Goal: Transaction & Acquisition: Purchase product/service

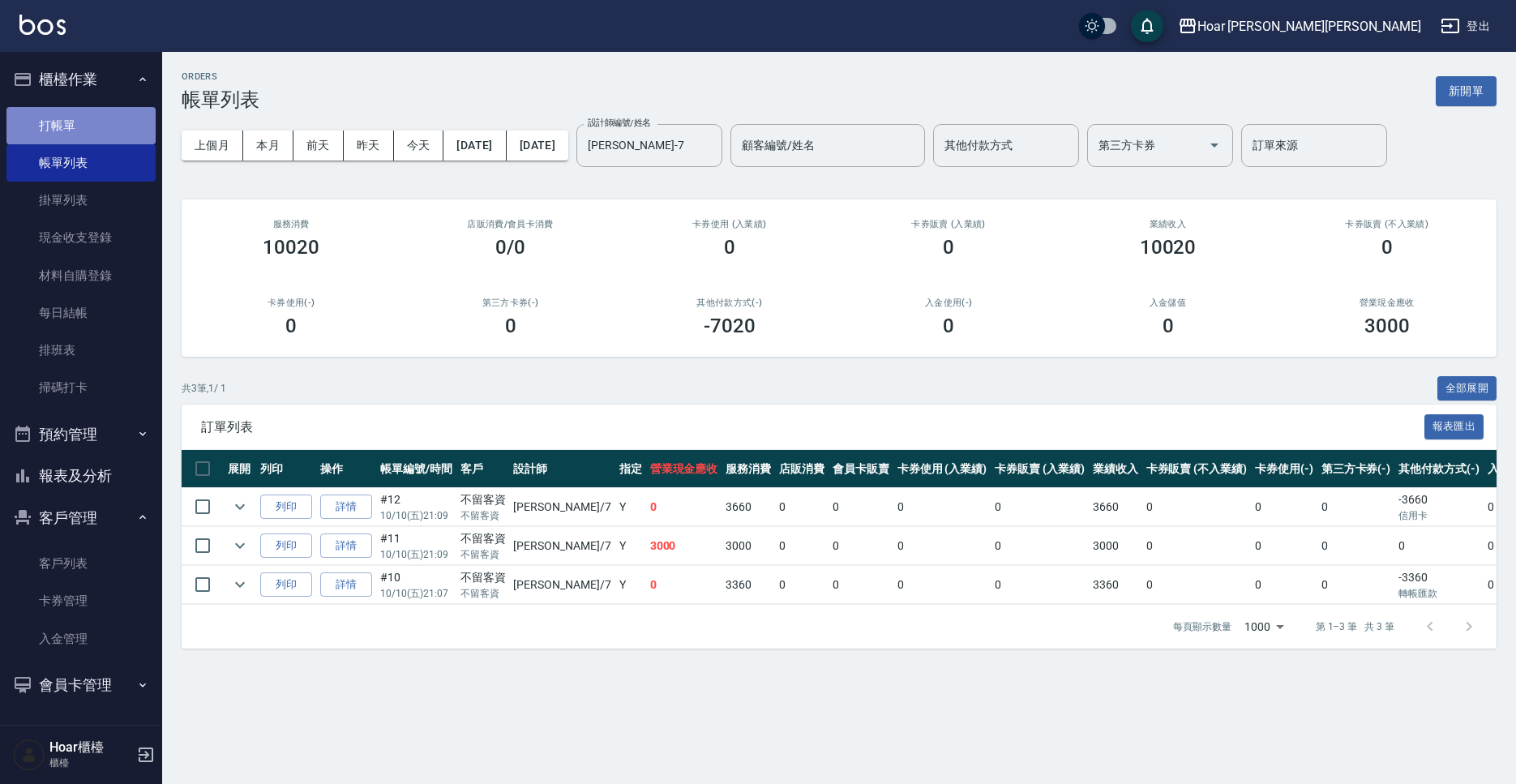
click at [70, 140] on link "打帳單" at bounding box center [81, 125] width 149 height 37
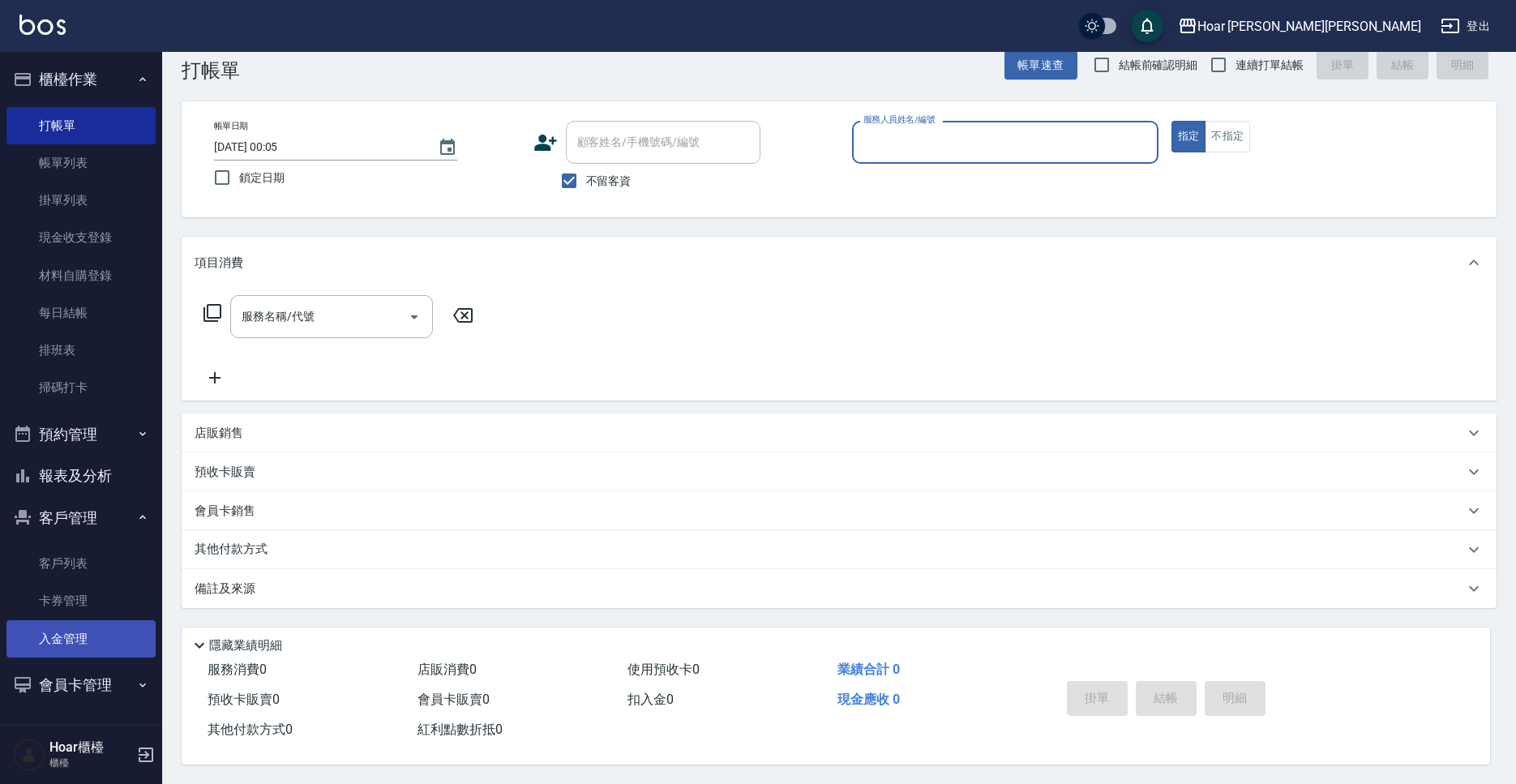
scroll to position [36, 0]
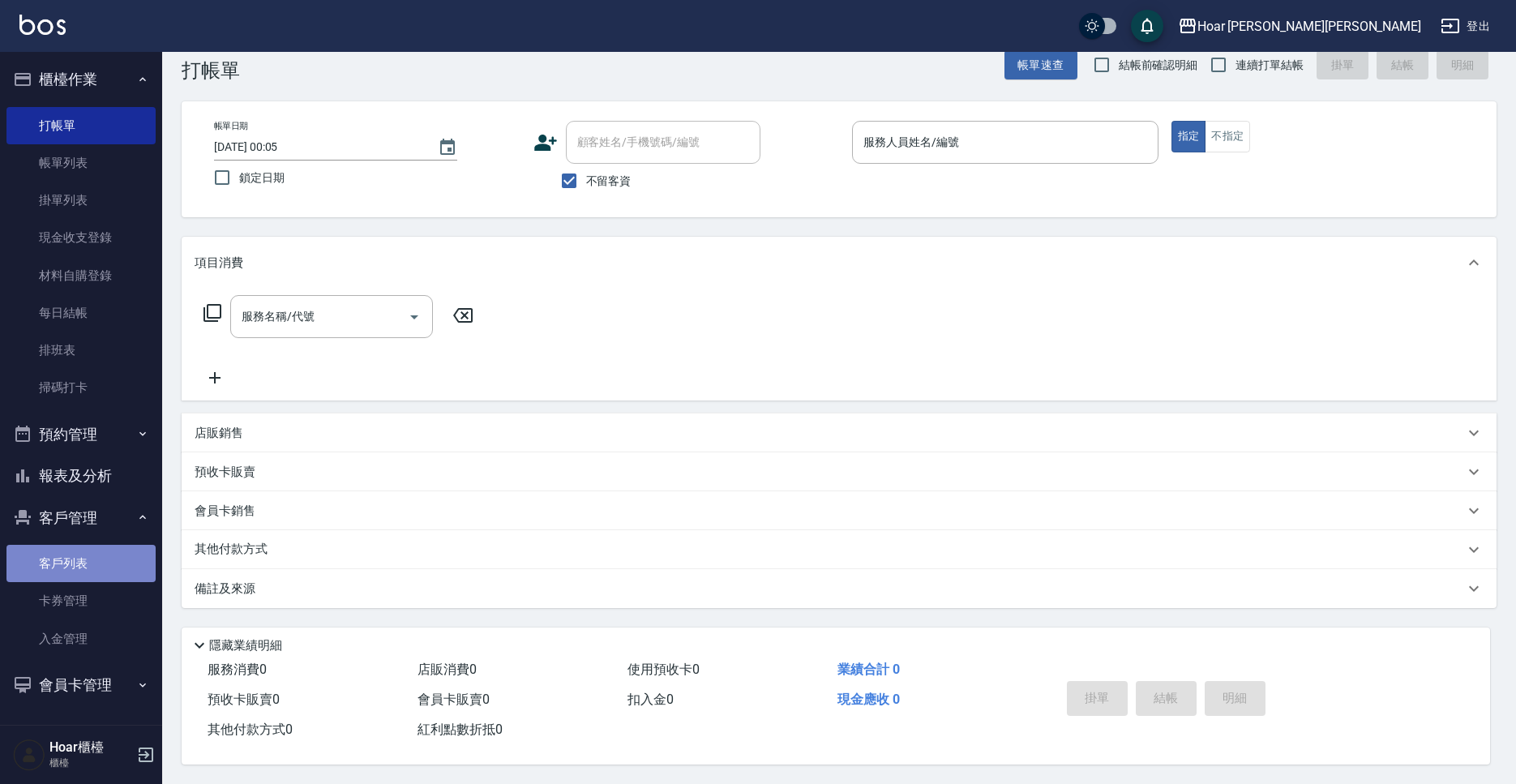
click at [95, 569] on link "客戶列表" at bounding box center [81, 563] width 149 height 37
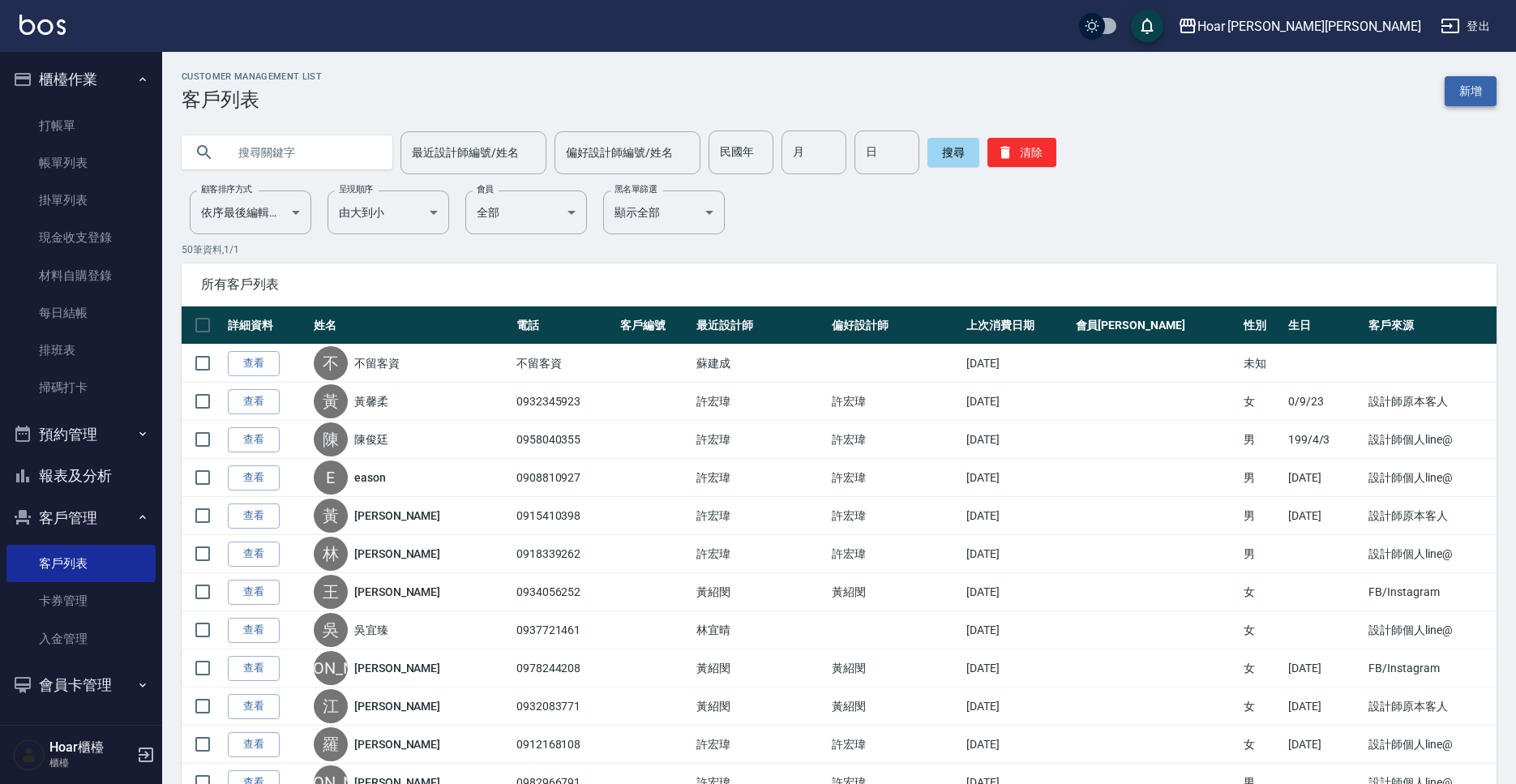
click at [1480, 85] on link "新增" at bounding box center [1470, 91] width 52 height 30
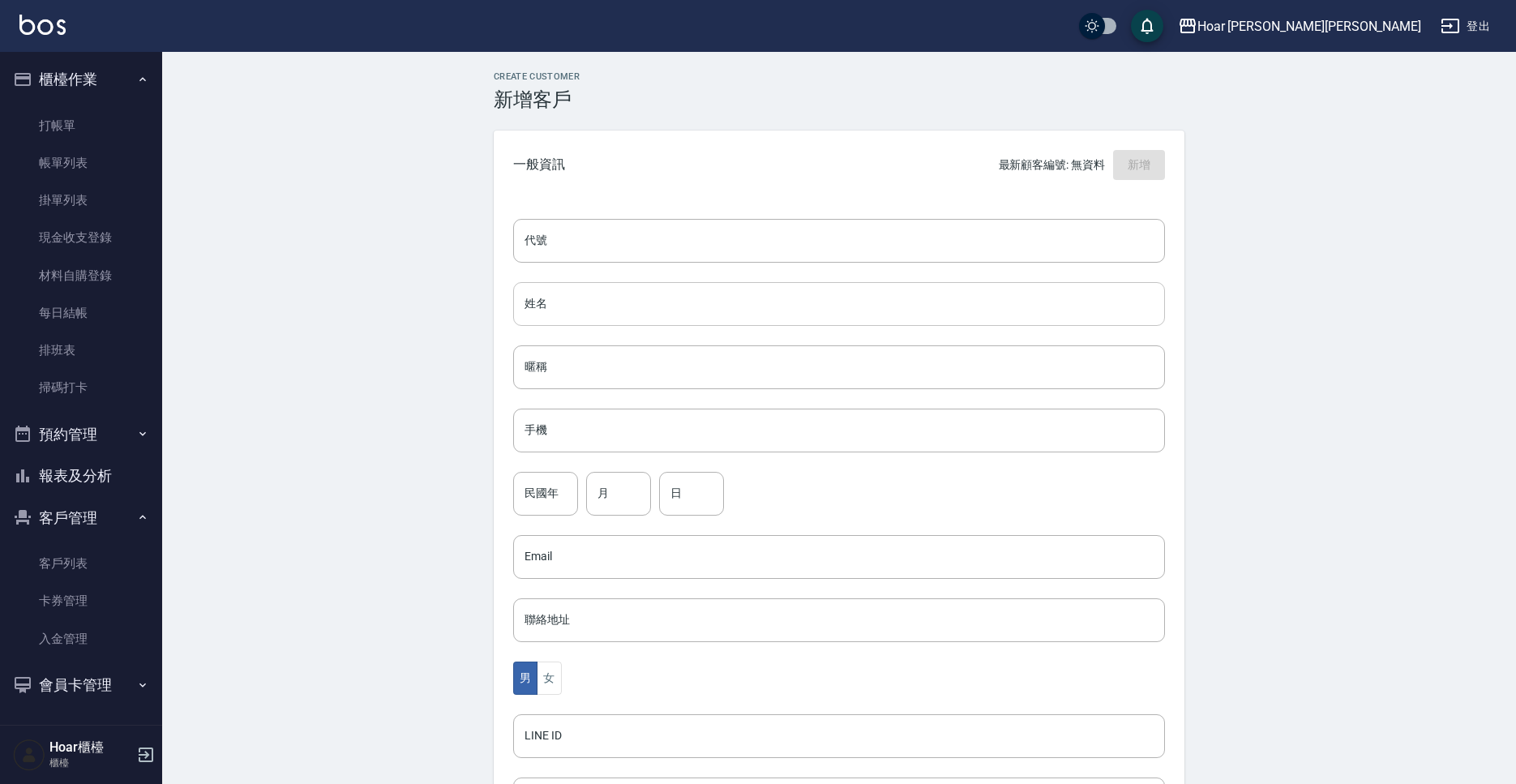
click at [730, 295] on input "姓名" at bounding box center [839, 303] width 652 height 44
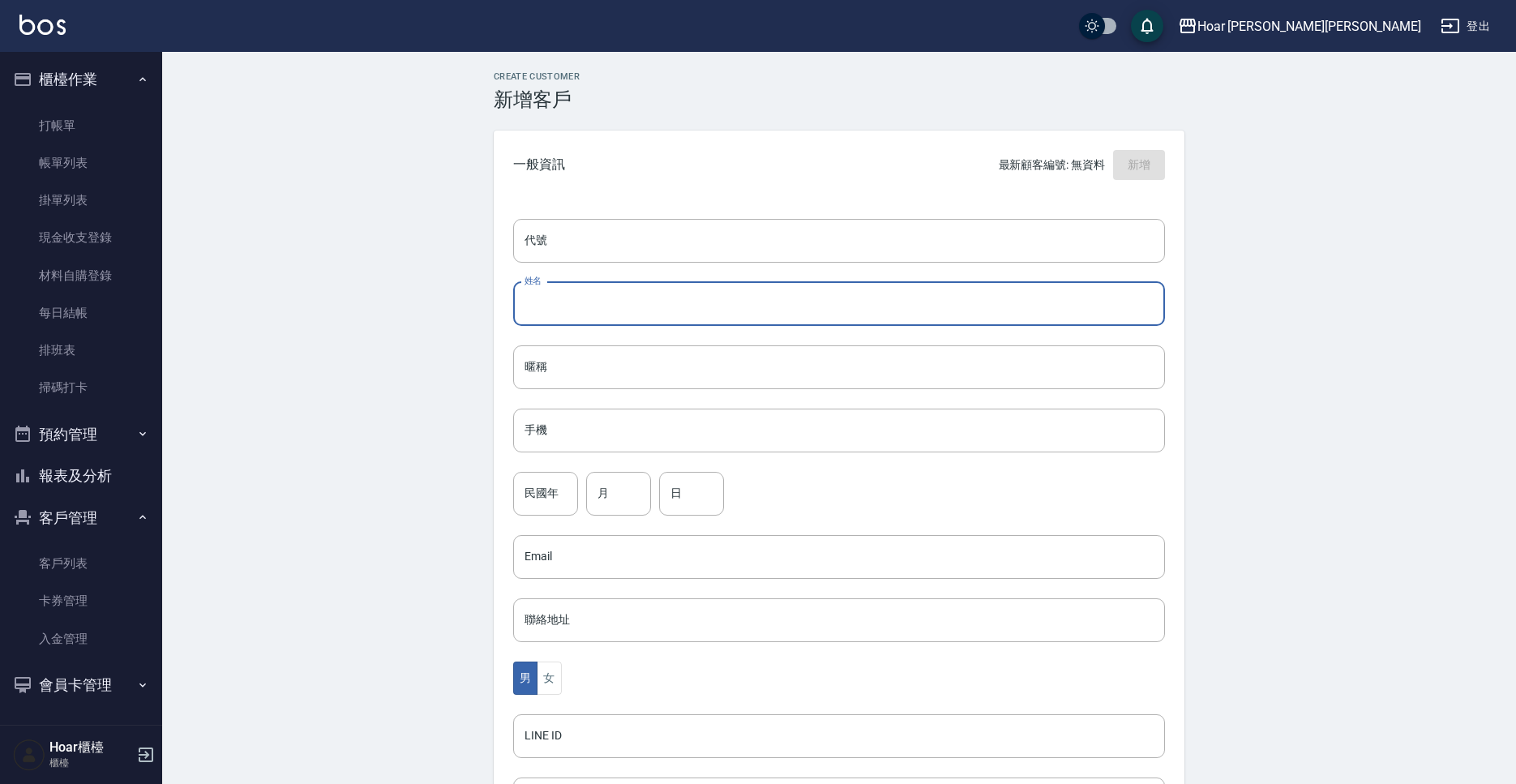
type input "d"
type input "[PERSON_NAME]"
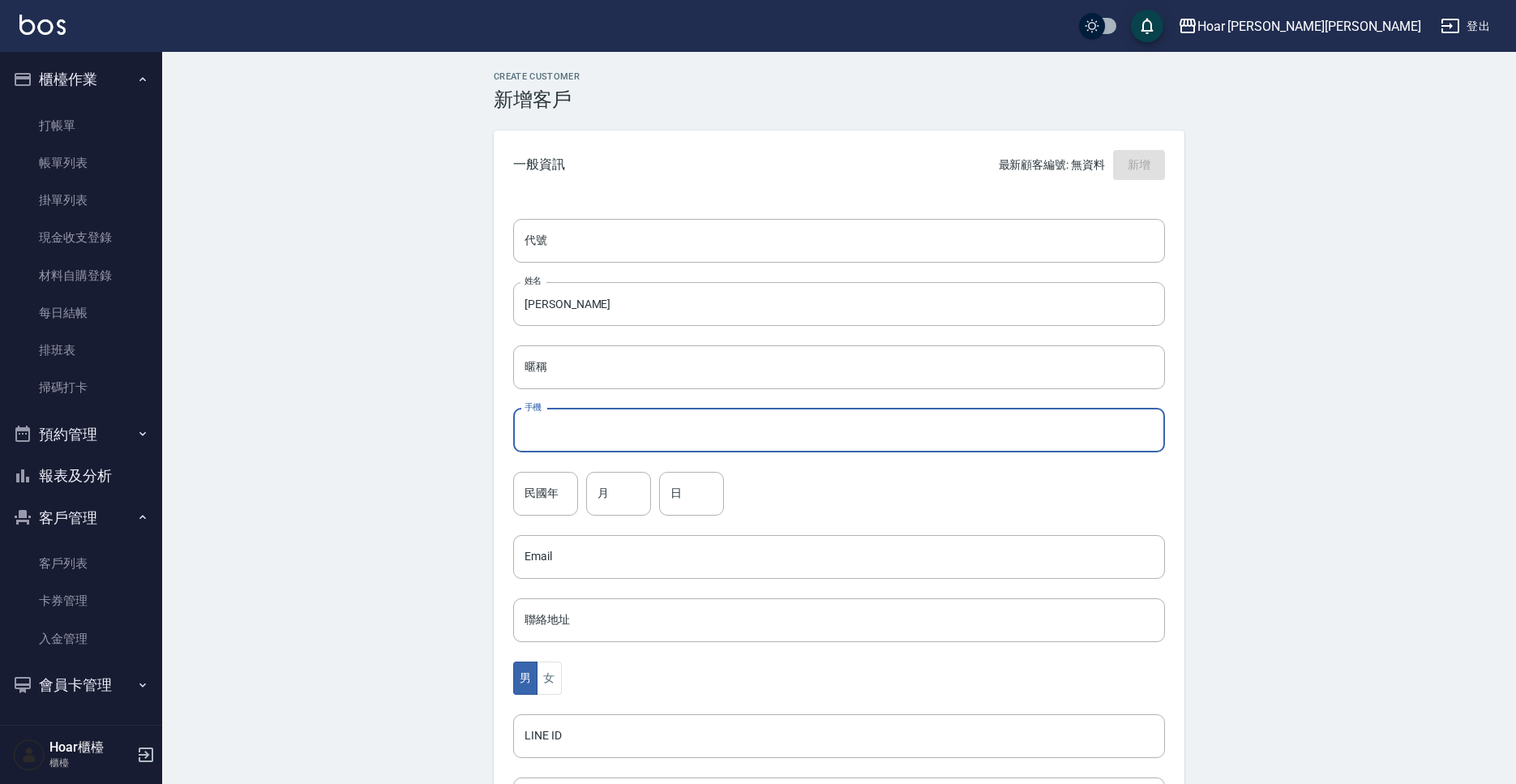
click at [610, 446] on input "手機" at bounding box center [839, 430] width 652 height 44
type input "ㄢ"
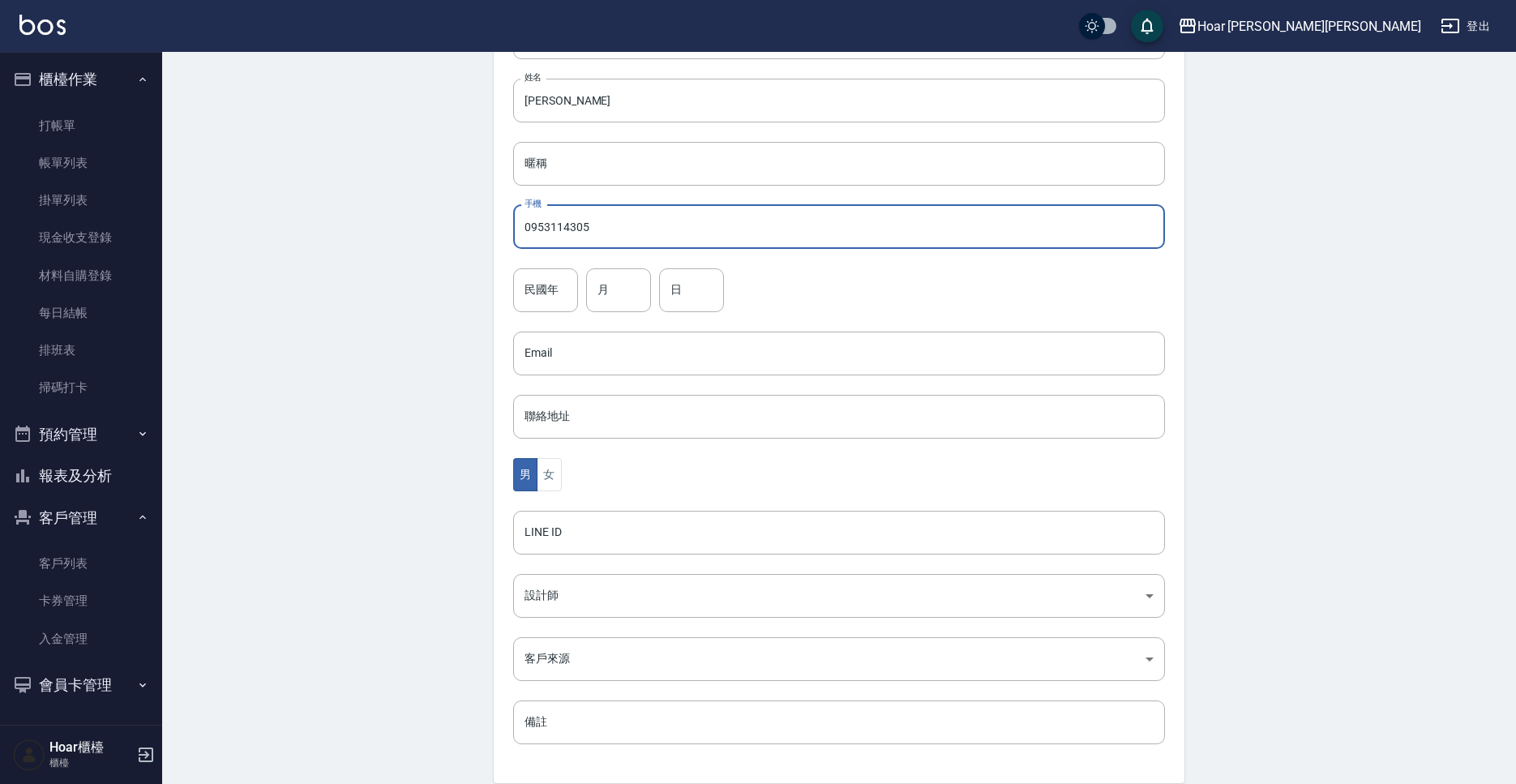
scroll to position [271, 0]
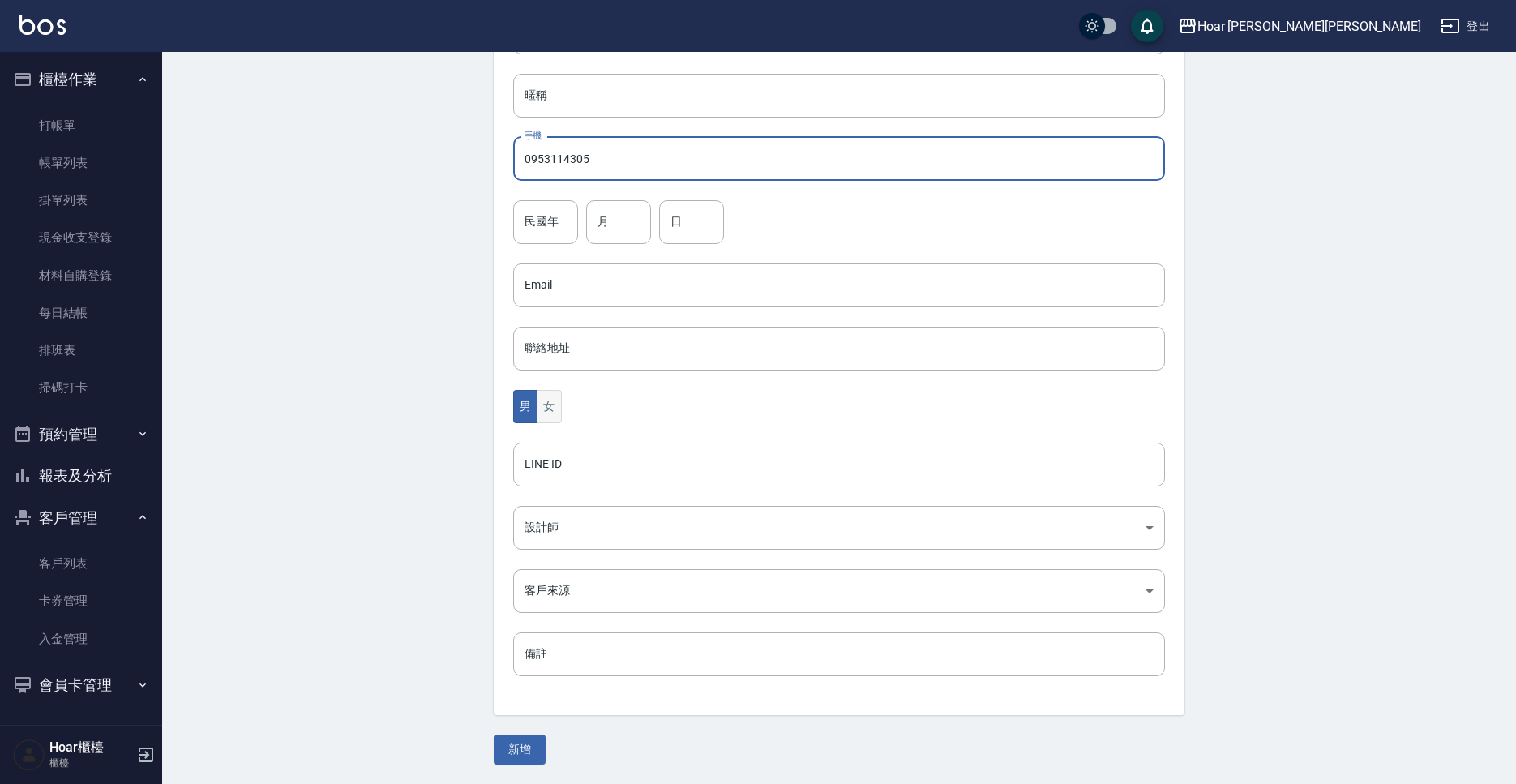
type input "0953114305"
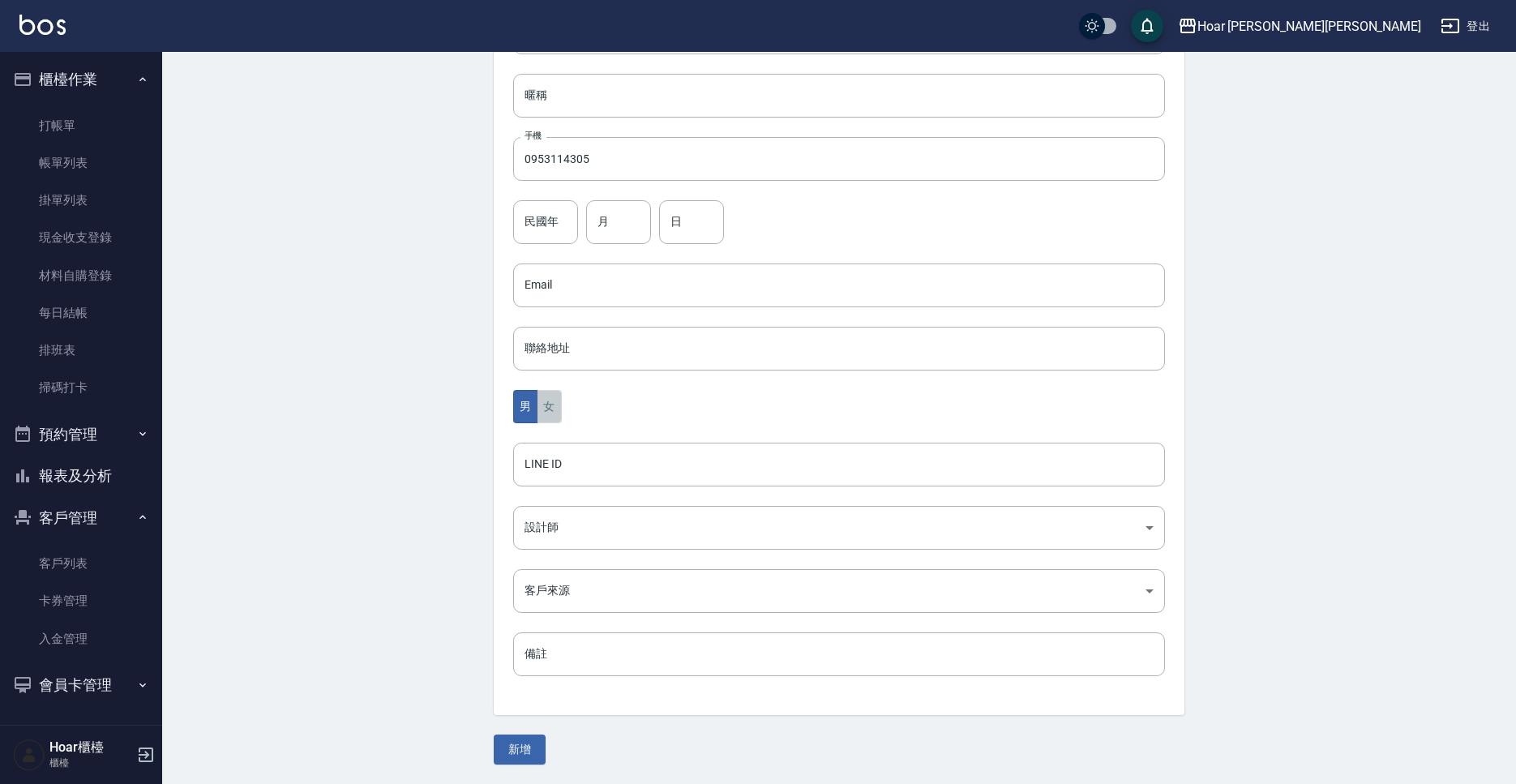
click at [548, 403] on button "女" at bounding box center [549, 406] width 25 height 33
click at [566, 523] on body "Hoar [PERSON_NAME][PERSON_NAME] 登出 櫃檯作業 打帳單 帳單列表 掛單列表 現金收支登錄 材料自購登錄 每日結帳 排班表 掃碼…" at bounding box center [758, 256] width 1516 height 1055
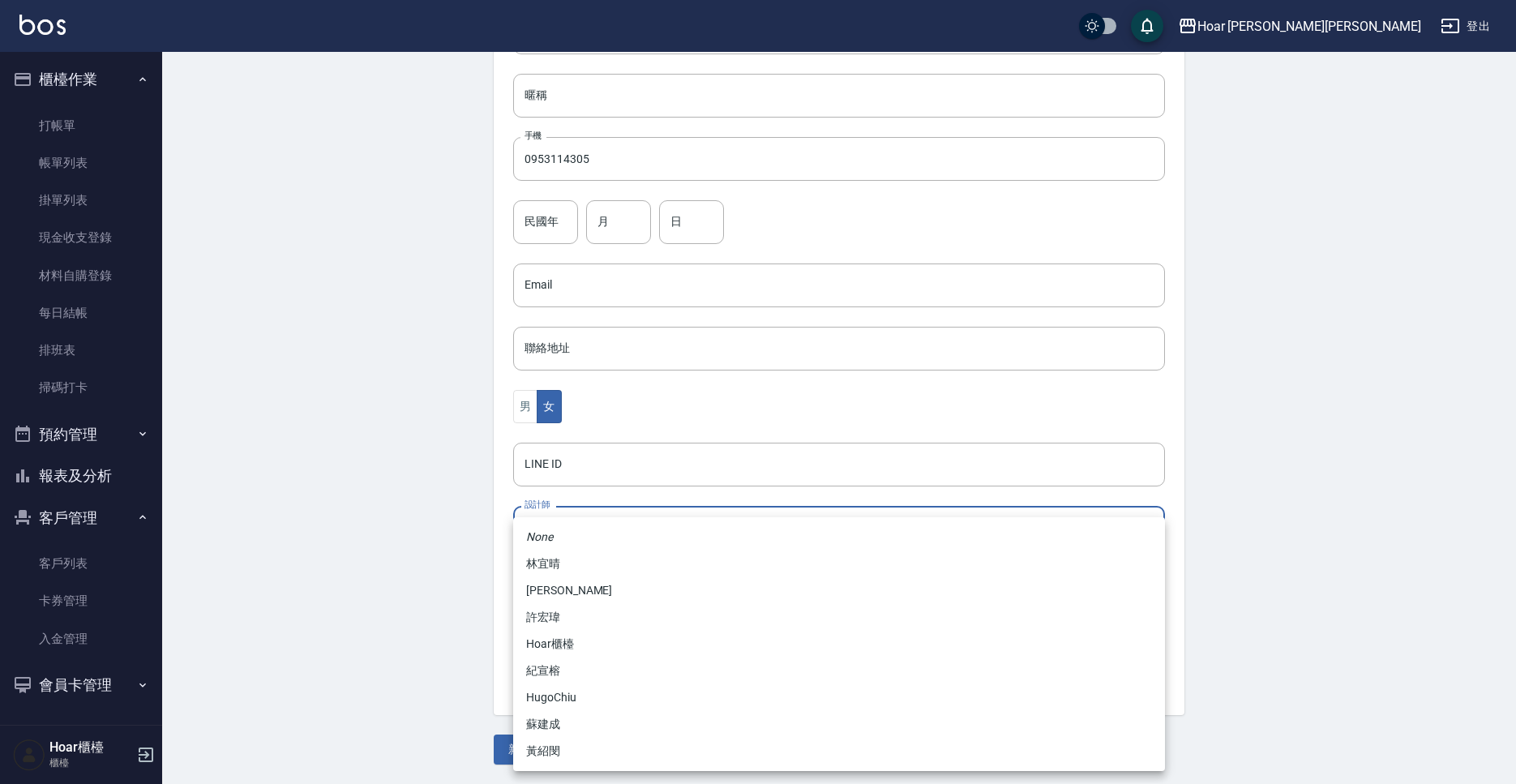
click at [577, 594] on li "[PERSON_NAME]" at bounding box center [839, 590] width 652 height 27
type input "d6046b26-1cd3-4f07-b4f1-02e877d2701b"
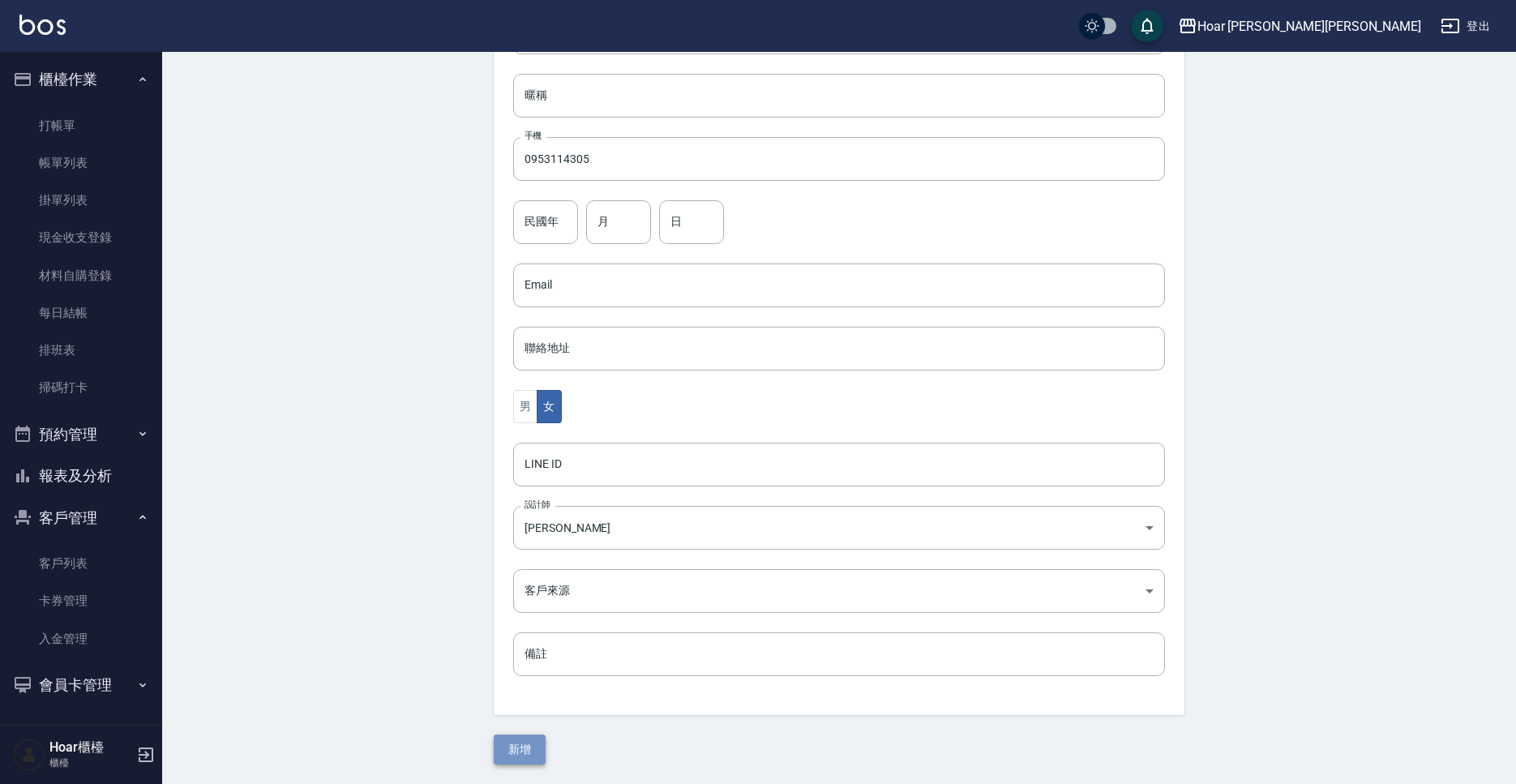
click at [523, 743] on button "新增" at bounding box center [520, 749] width 52 height 30
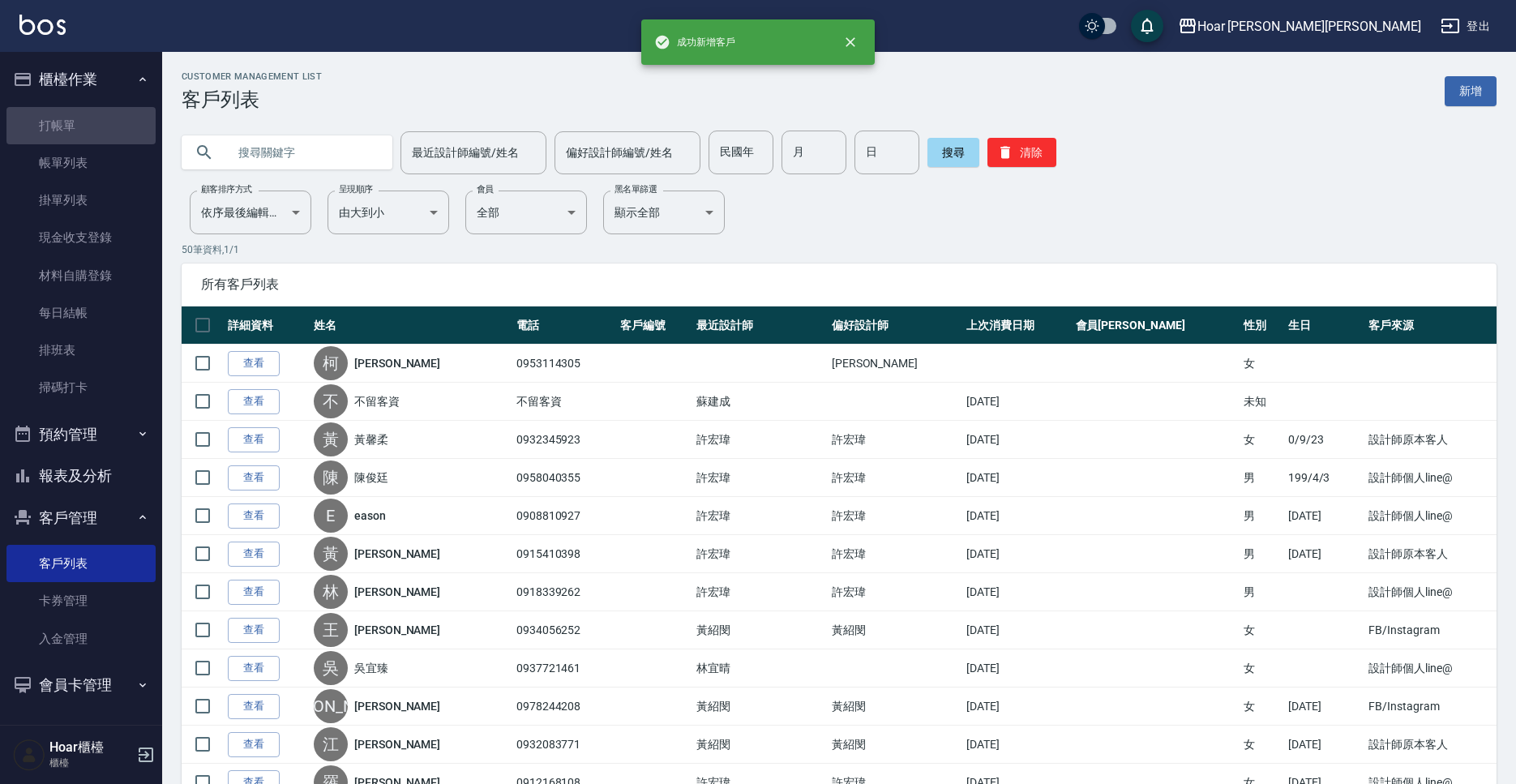
drag, startPoint x: 79, startPoint y: 124, endPoint x: 176, endPoint y: 167, distance: 106.1
click at [79, 124] on link "打帳單" at bounding box center [81, 125] width 149 height 37
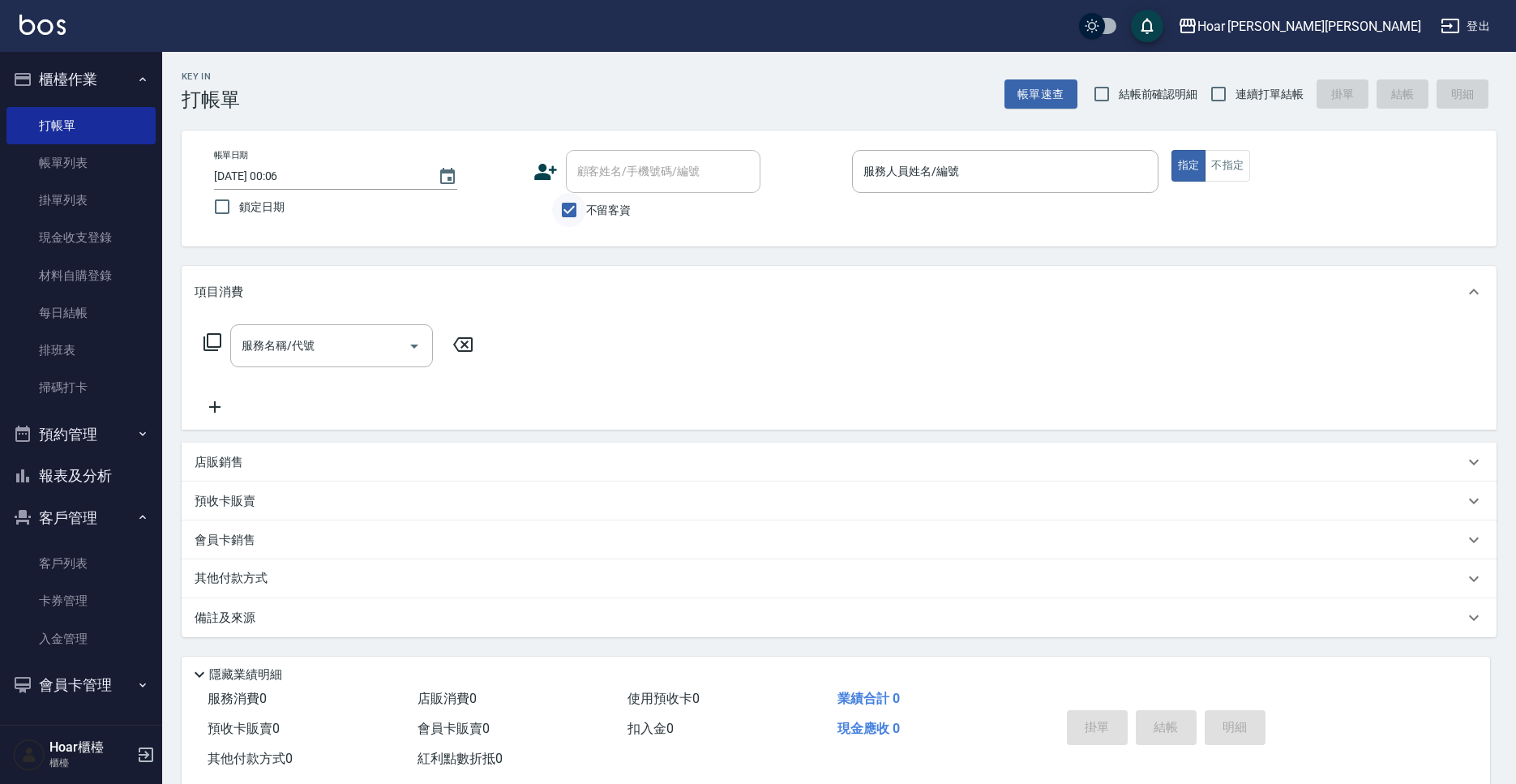
click at [574, 209] on input "不留客資" at bounding box center [569, 210] width 34 height 34
checkbox input "false"
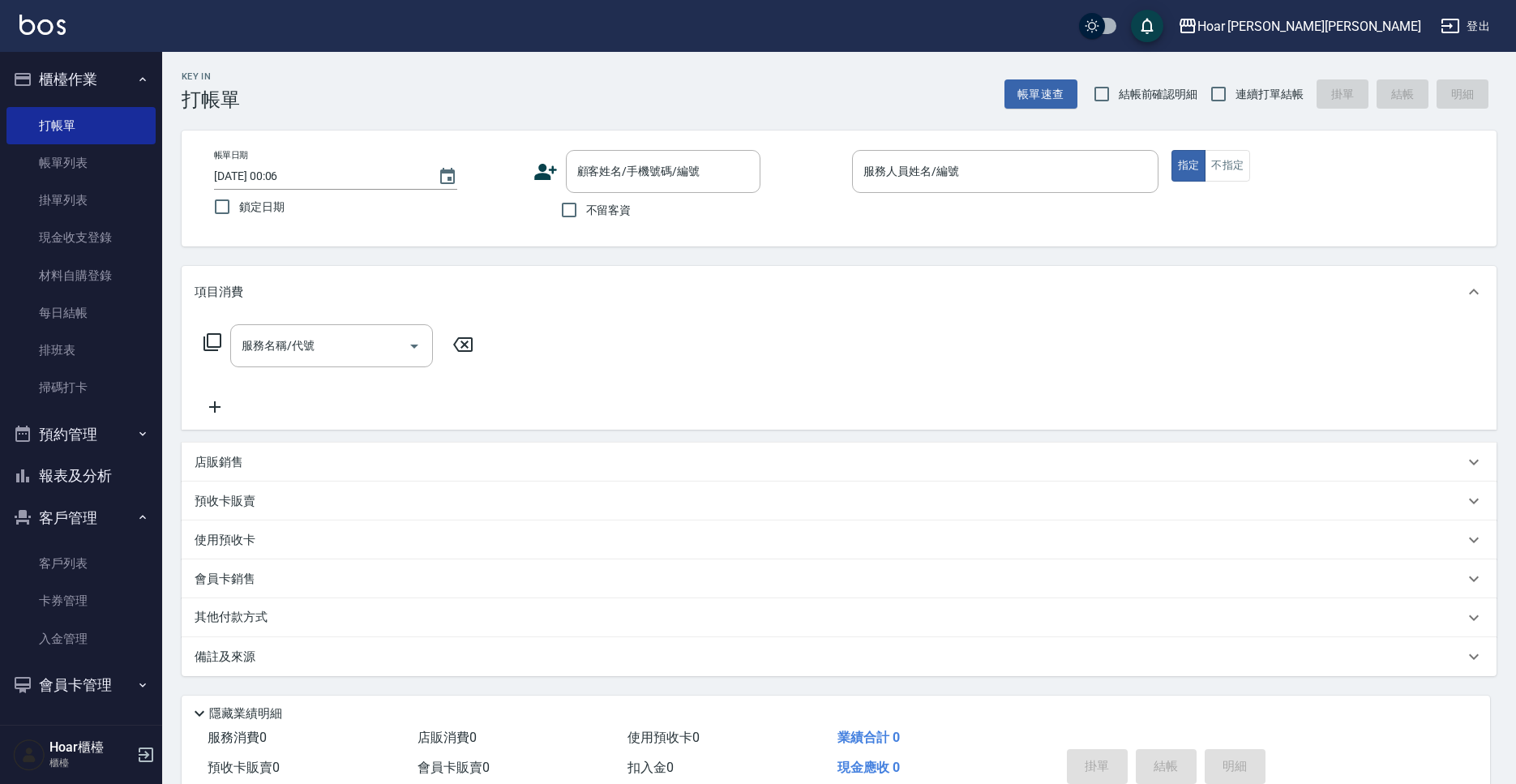
click at [256, 175] on input "[DATE] 00:06" at bounding box center [317, 176] width 207 height 27
click at [263, 175] on input "[DATE] 00:06" at bounding box center [317, 176] width 207 height 27
click at [265, 175] on input "[DATE] 00:06" at bounding box center [317, 176] width 207 height 27
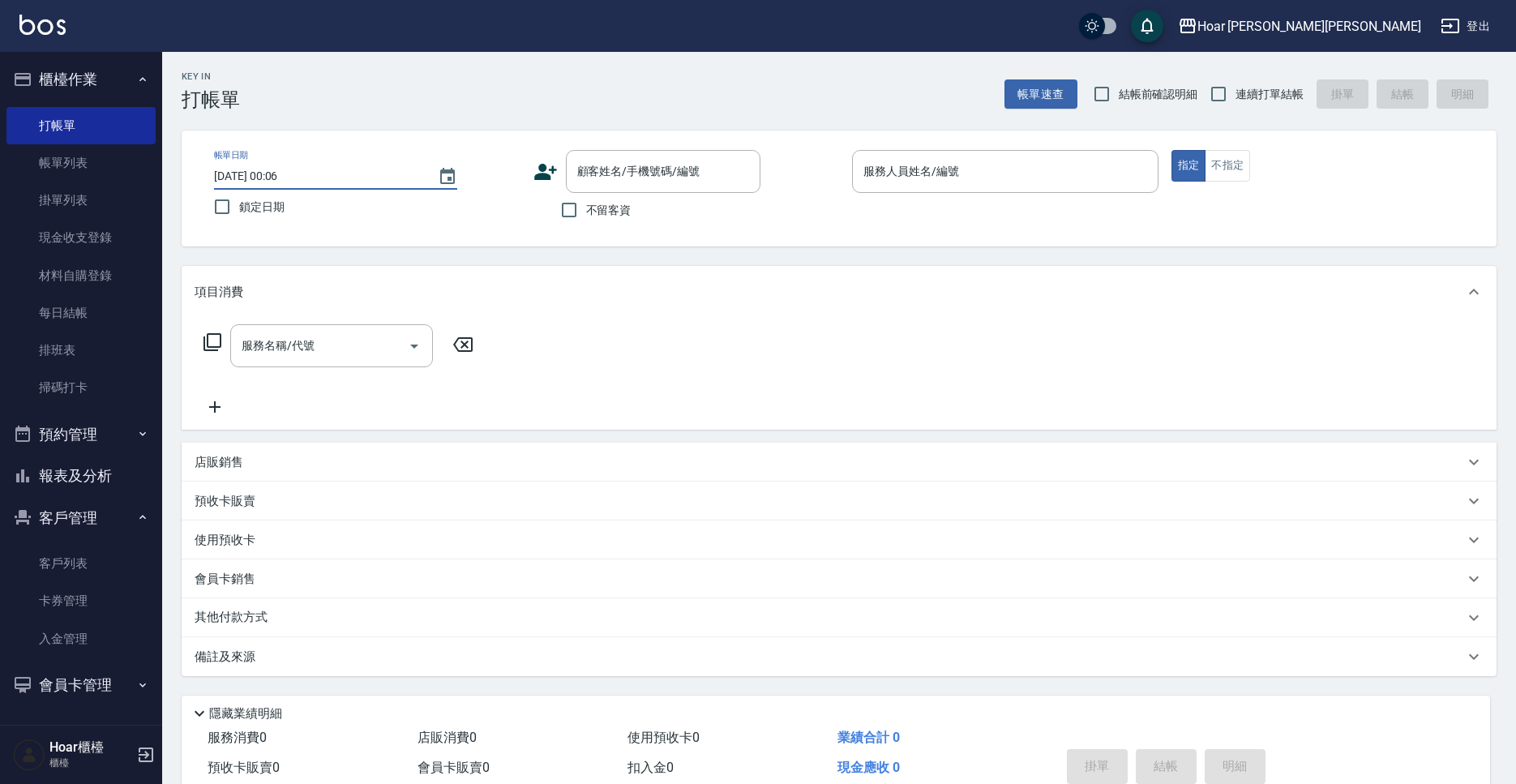
click at [265, 175] on input "[DATE] 00:06" at bounding box center [317, 176] width 207 height 27
type input "[DATE] 00:06"
click at [600, 173] on input "顧客姓名/手機號碼/編號" at bounding box center [650, 170] width 155 height 29
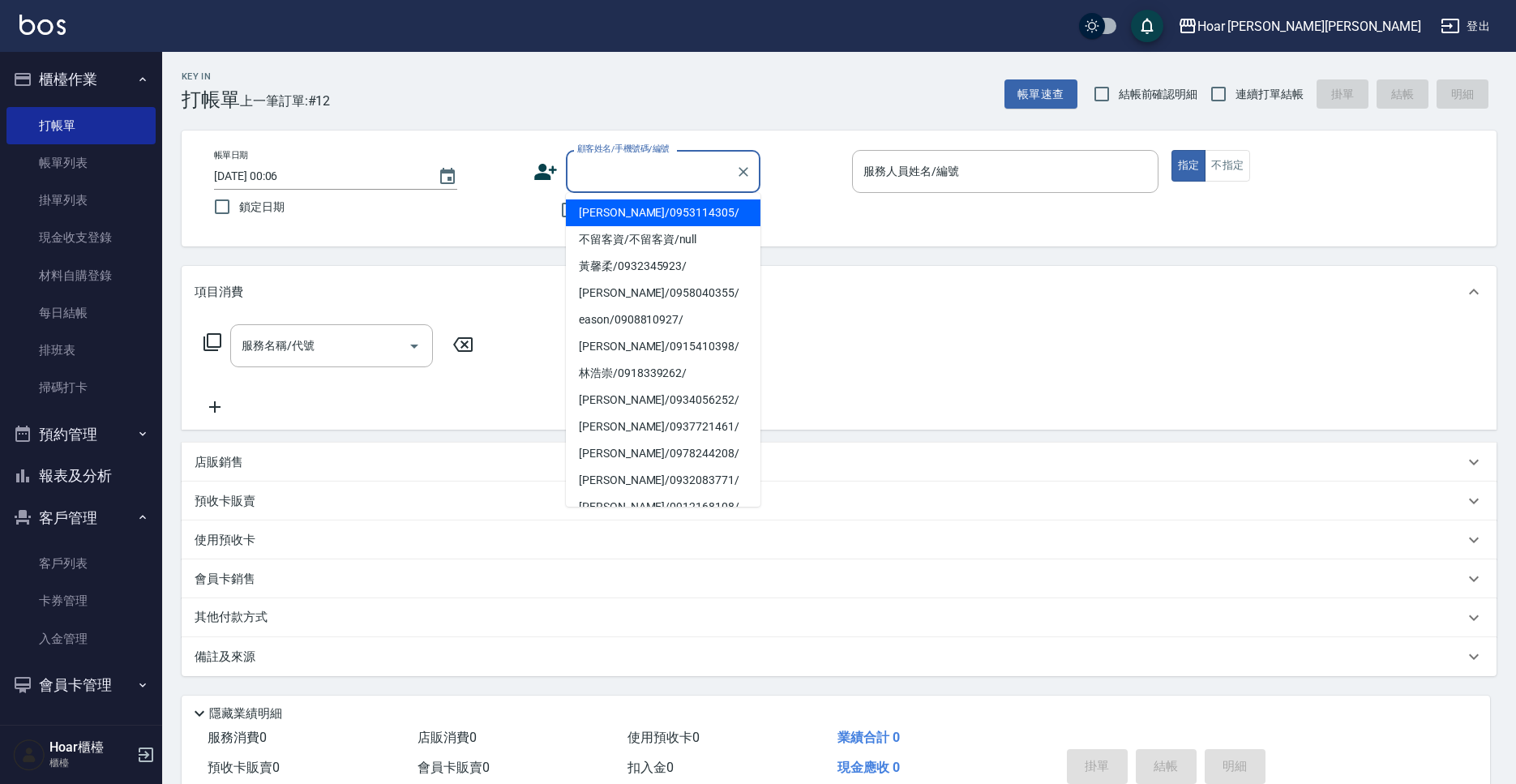
click at [626, 205] on li "[PERSON_NAME]/0953114305/" at bounding box center [663, 213] width 195 height 27
type input "[PERSON_NAME]/0953114305/"
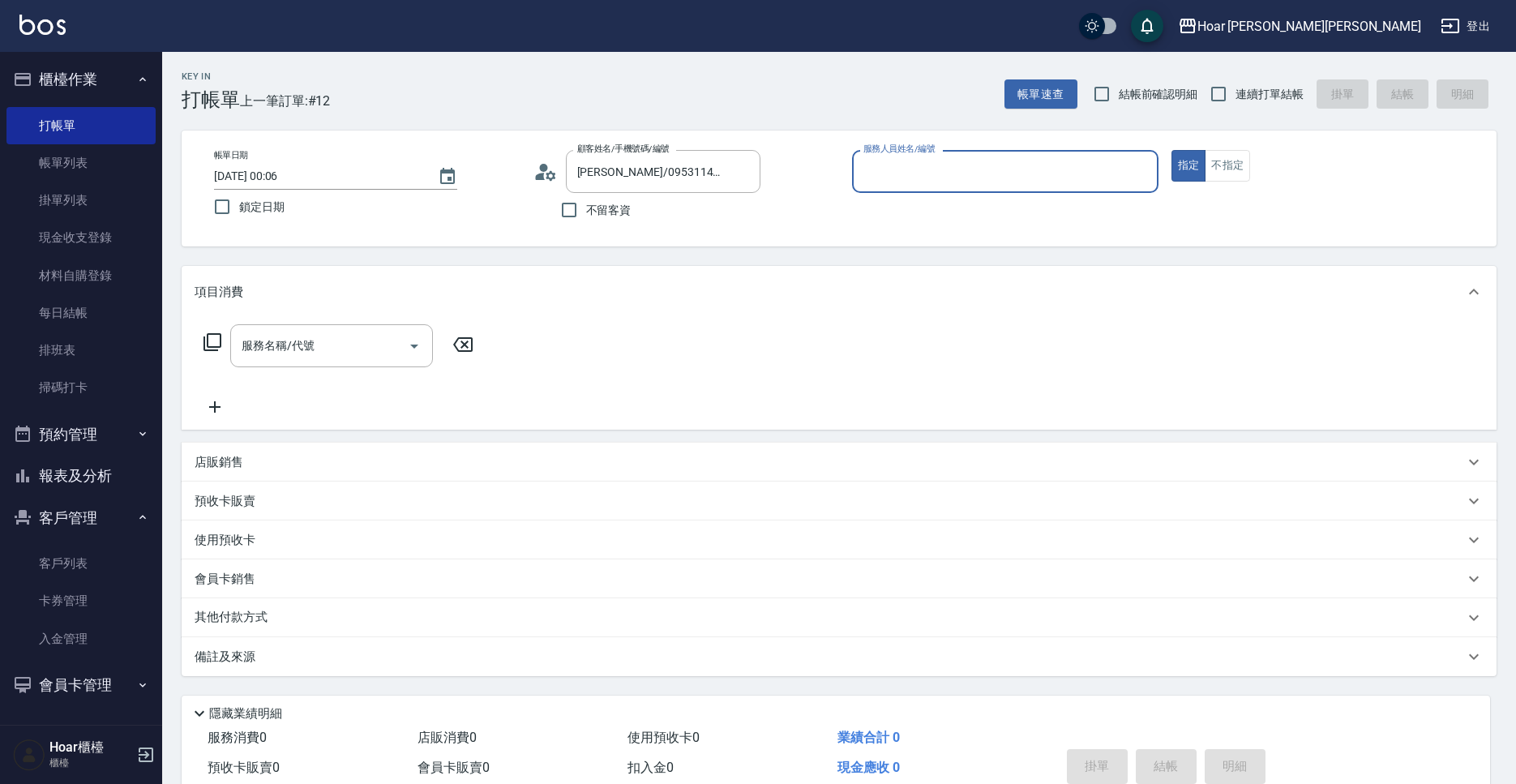
type input "[PERSON_NAME]-4"
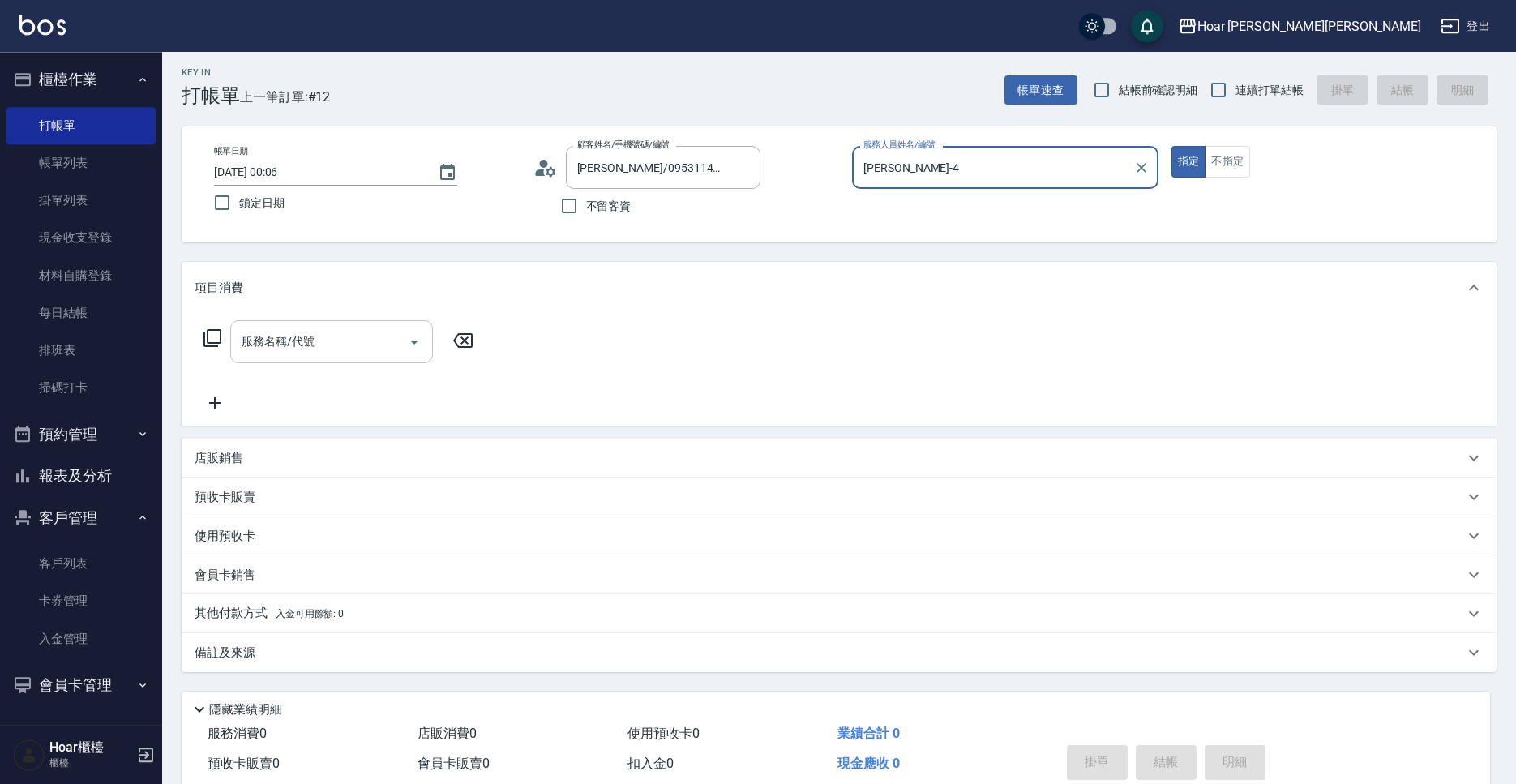
click at [321, 334] on input "服務名稱/代號" at bounding box center [319, 341] width 164 height 29
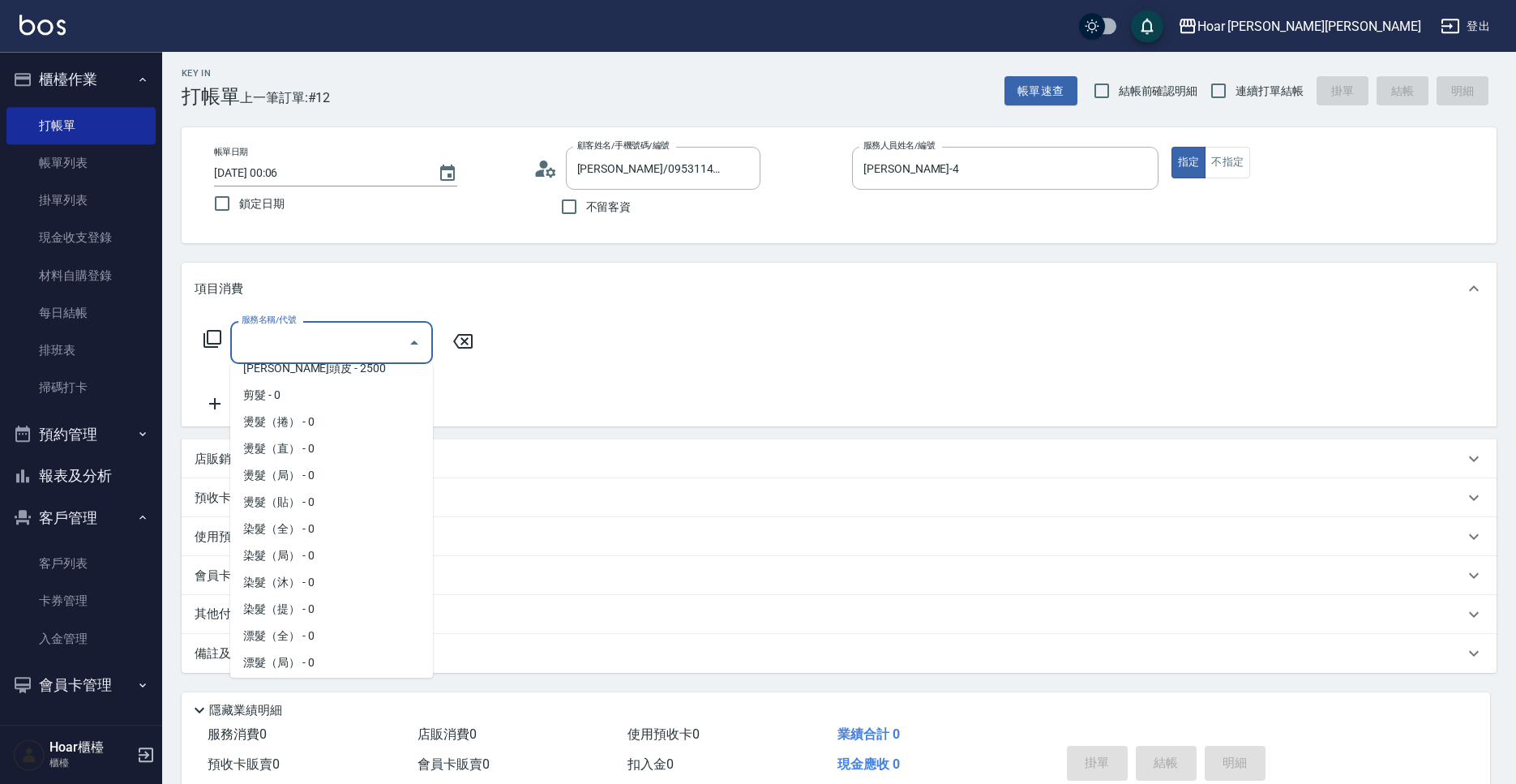
scroll to position [201, 0]
click at [290, 431] on span "燙髮（捲） - 0" at bounding box center [331, 423] width 203 height 27
type input "燙髮（捲）(301)"
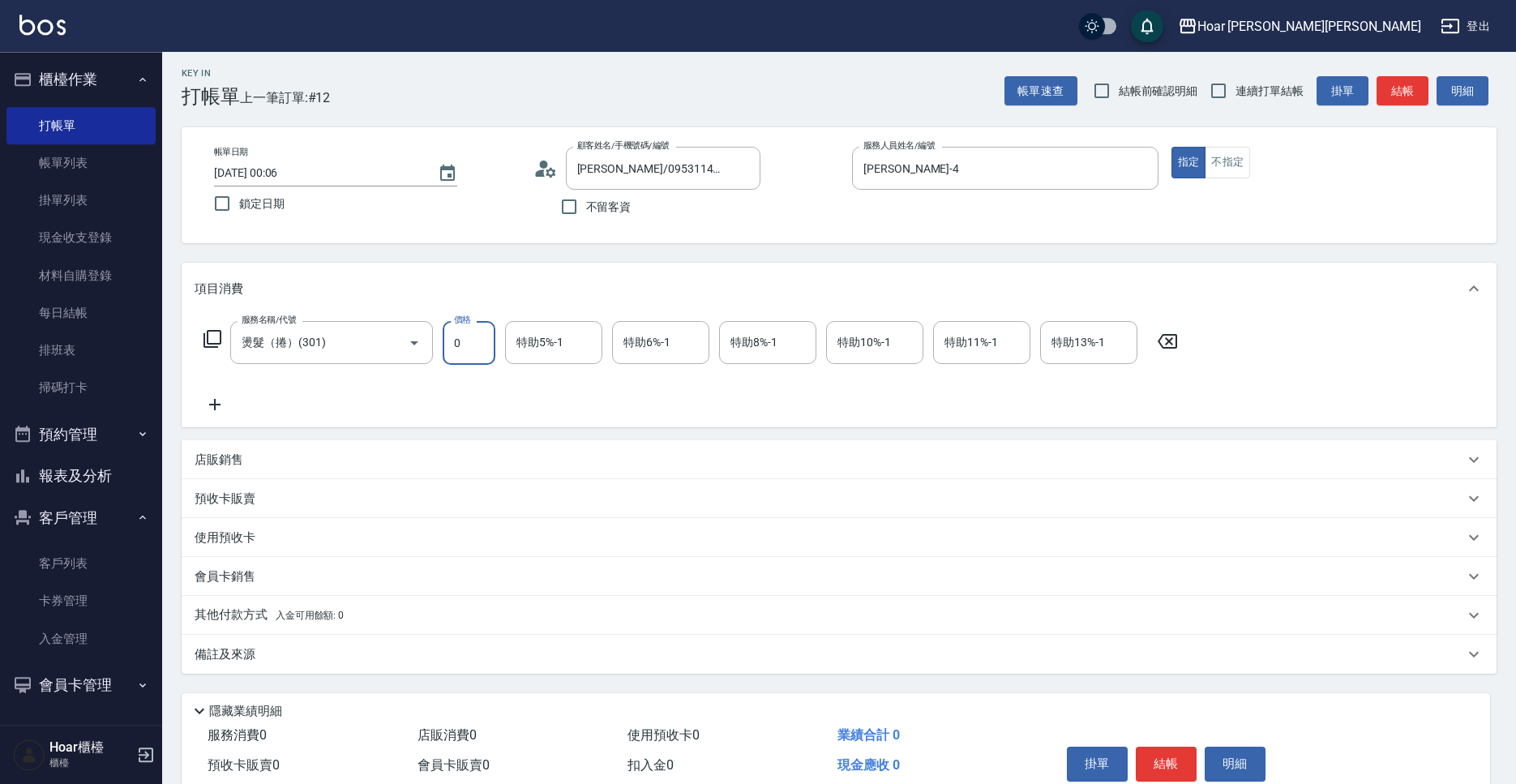
click at [465, 351] on input "0" at bounding box center [469, 343] width 53 height 44
type input "1800"
click at [217, 402] on icon at bounding box center [215, 404] width 40 height 20
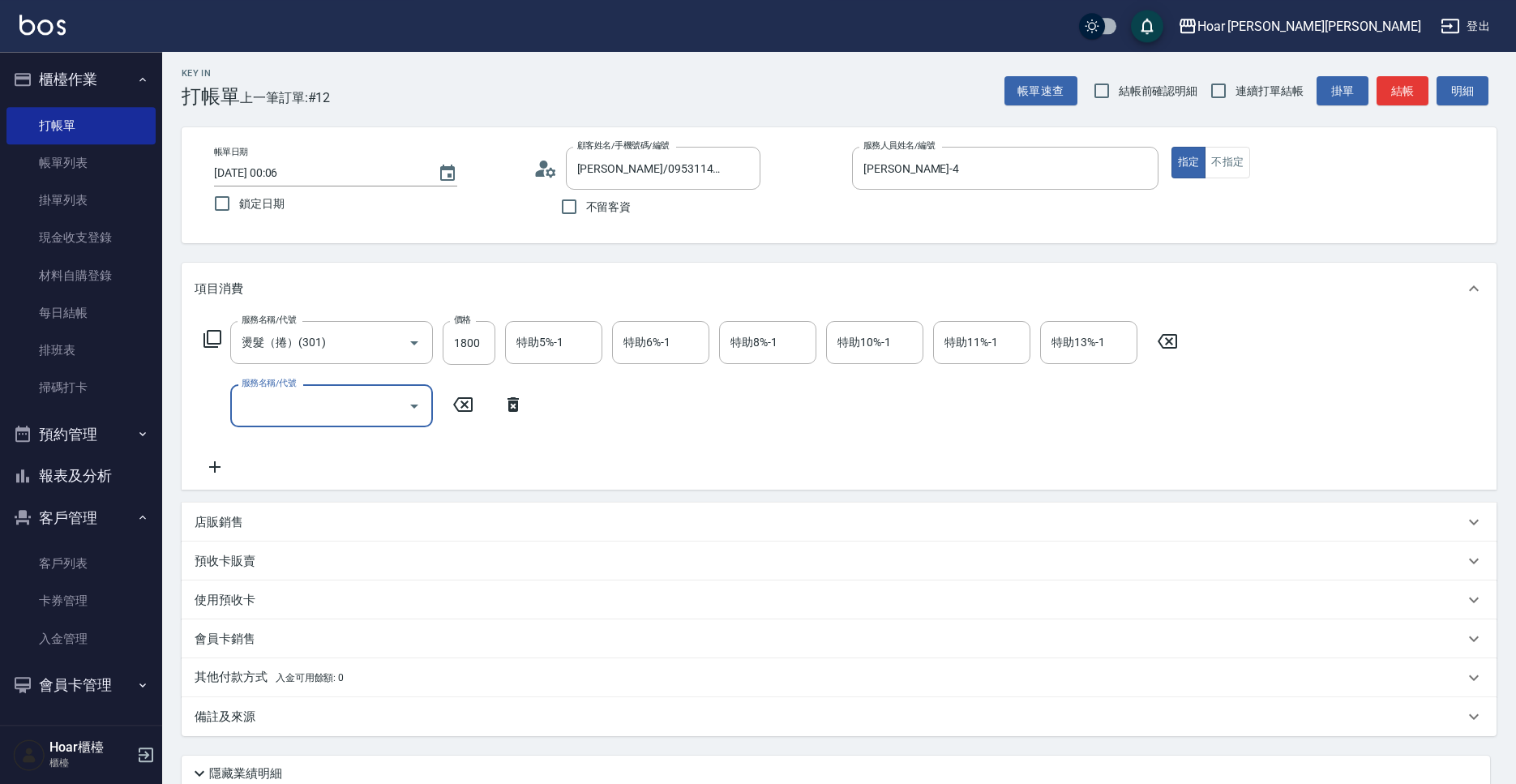
click at [272, 404] on input "服務名稱/代號" at bounding box center [319, 405] width 164 height 29
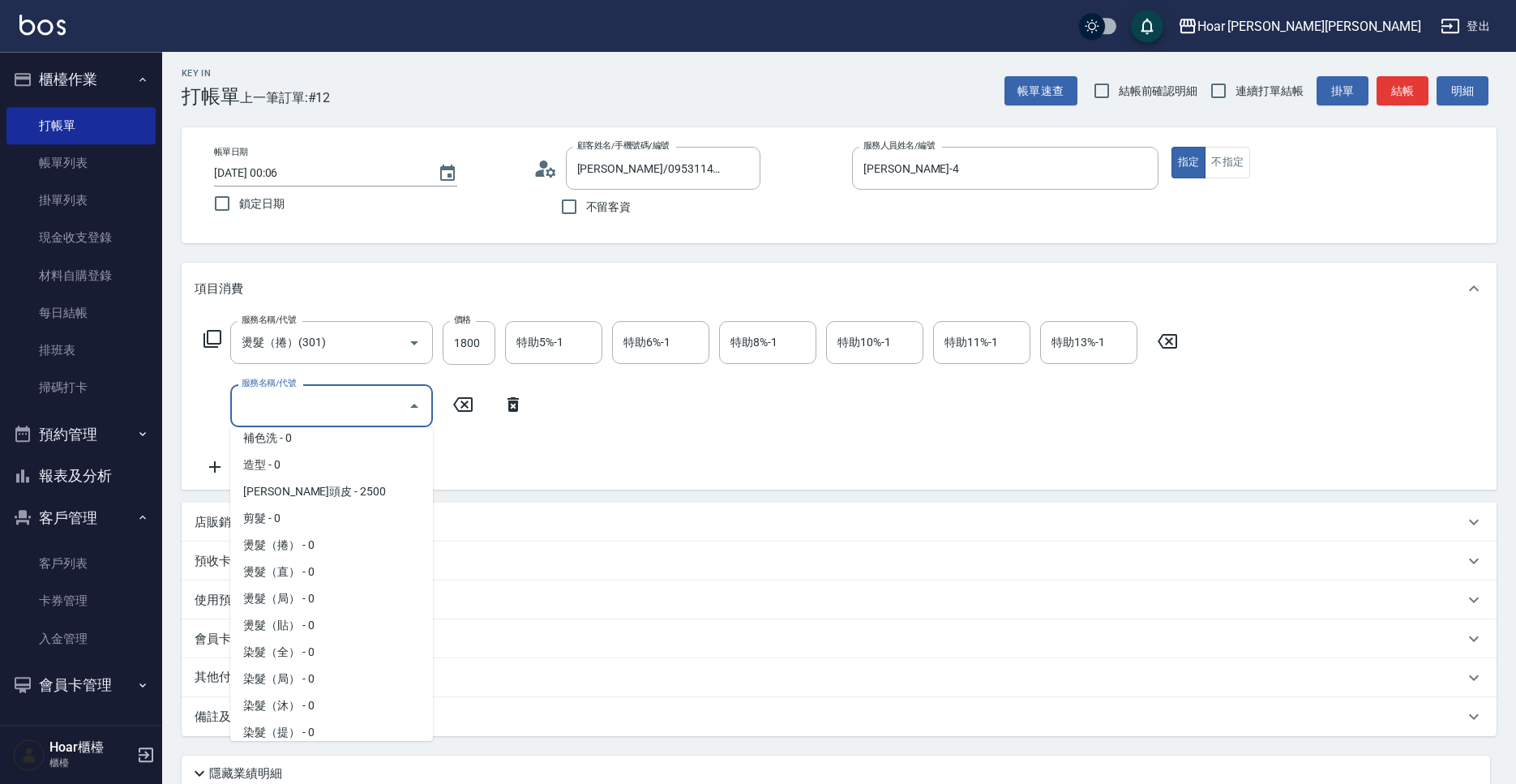
scroll to position [144, 0]
click at [282, 521] on span "剪髮 - 0" at bounding box center [331, 517] width 203 height 27
type input "剪髮(201)"
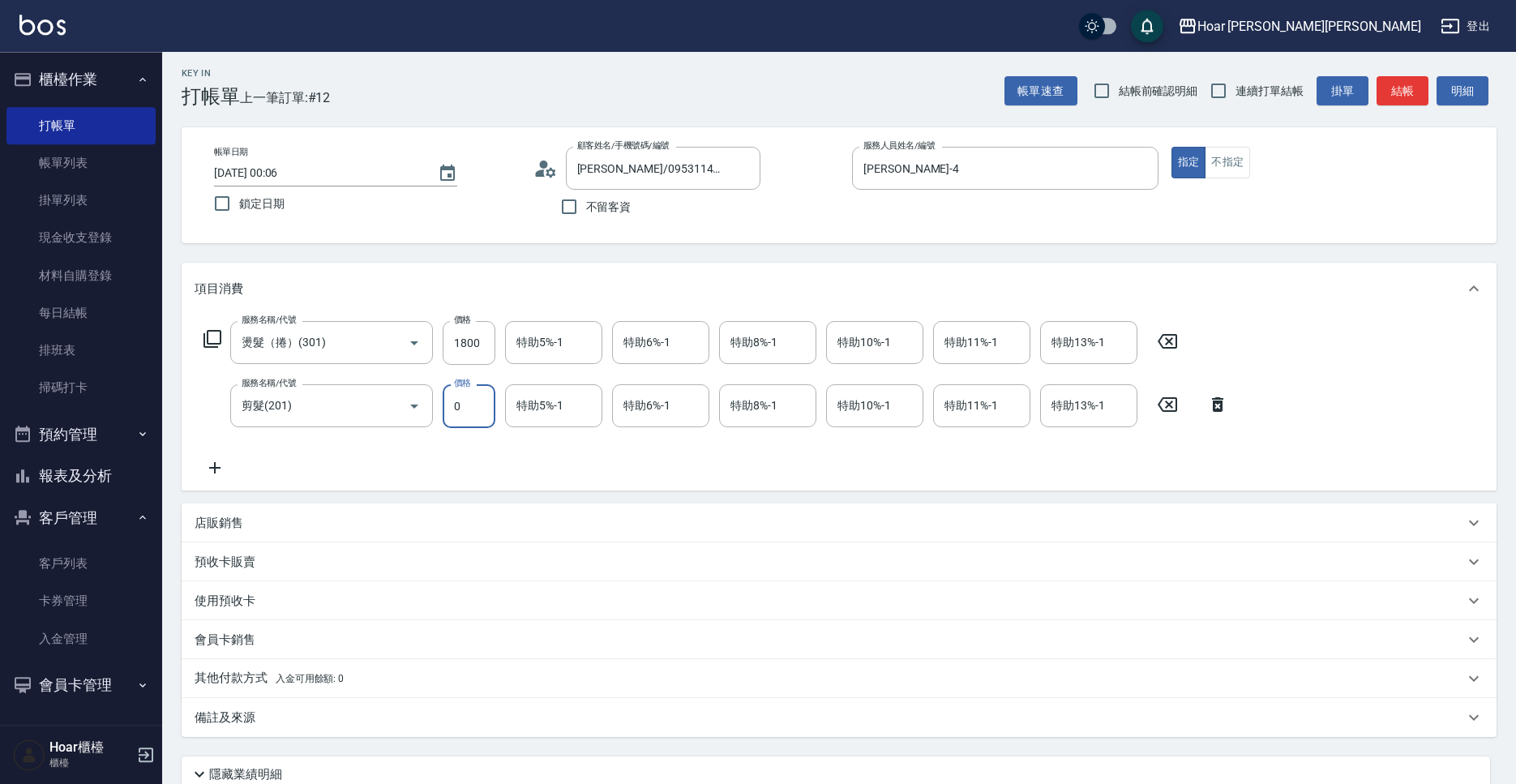
click at [460, 410] on input "0" at bounding box center [469, 405] width 53 height 44
type input "700"
click at [565, 473] on div "服務名稱/代號 燙髮（捲）(301) 服務名稱/代號 價格 1800 價格 特助5%-1 特助5%-1 特助6%-1 特助6%-1 特助8%-1 特助8%-1…" at bounding box center [716, 399] width 1043 height 156
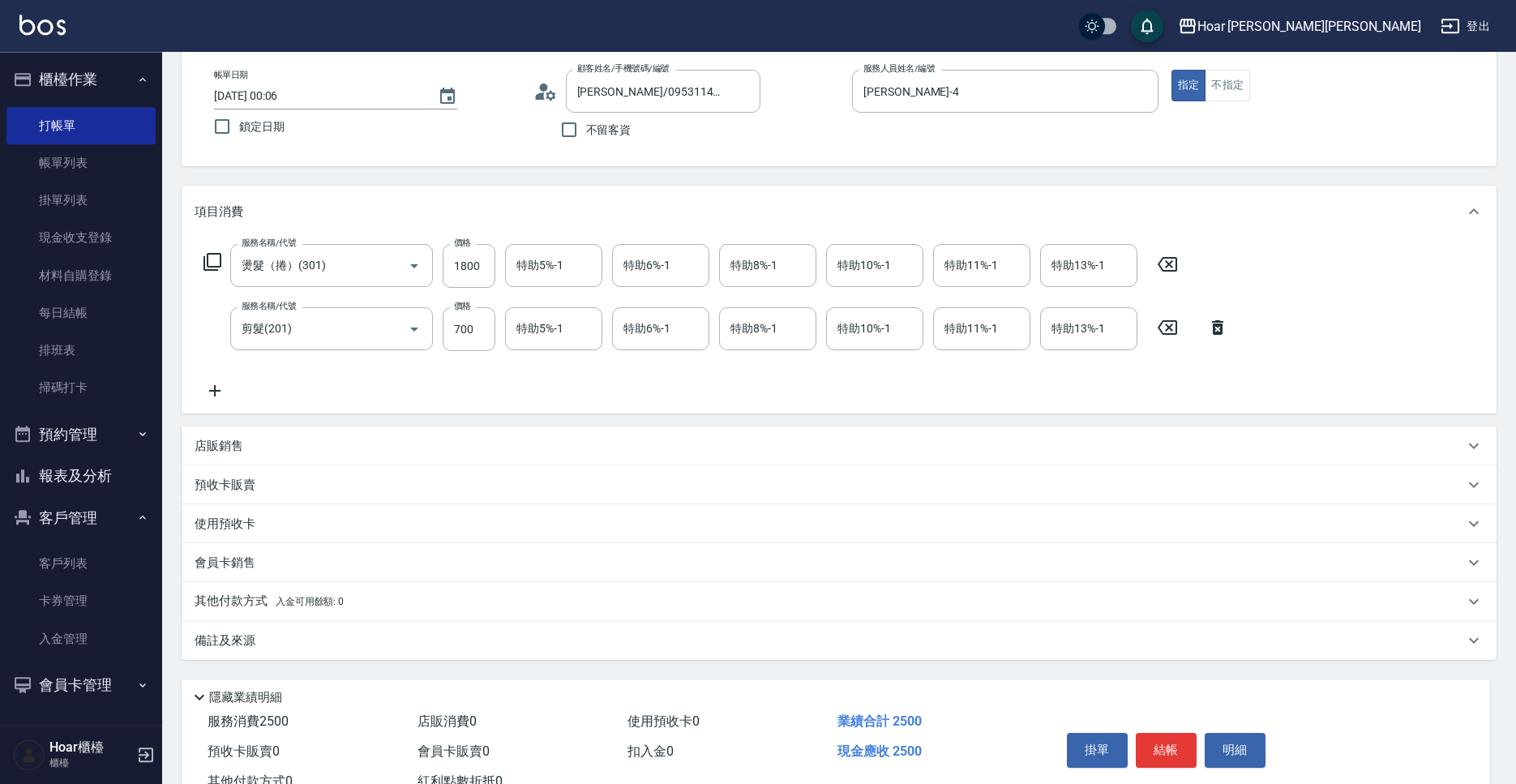
scroll to position [140, 0]
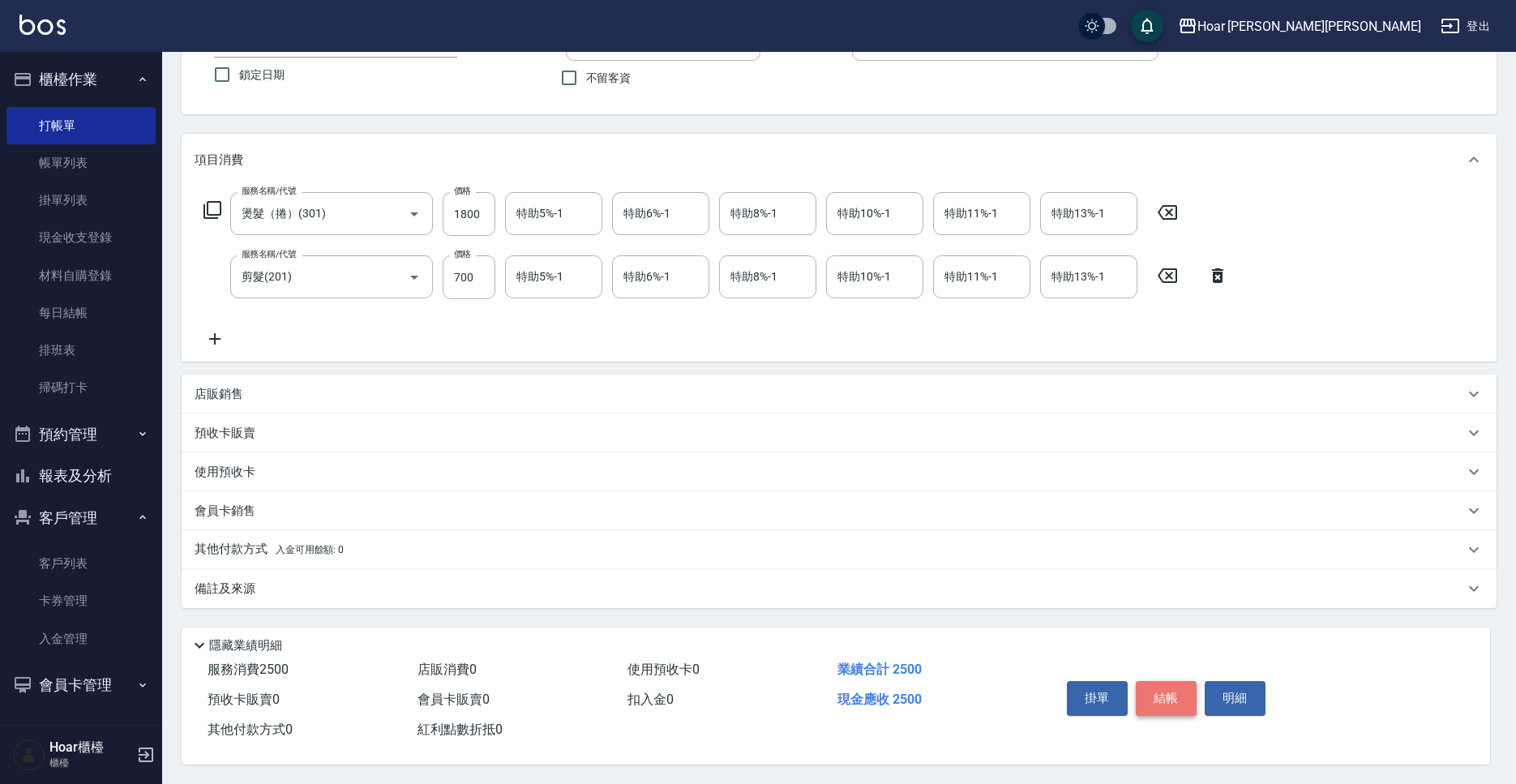
click at [1177, 694] on button "結帳" at bounding box center [1167, 697] width 61 height 34
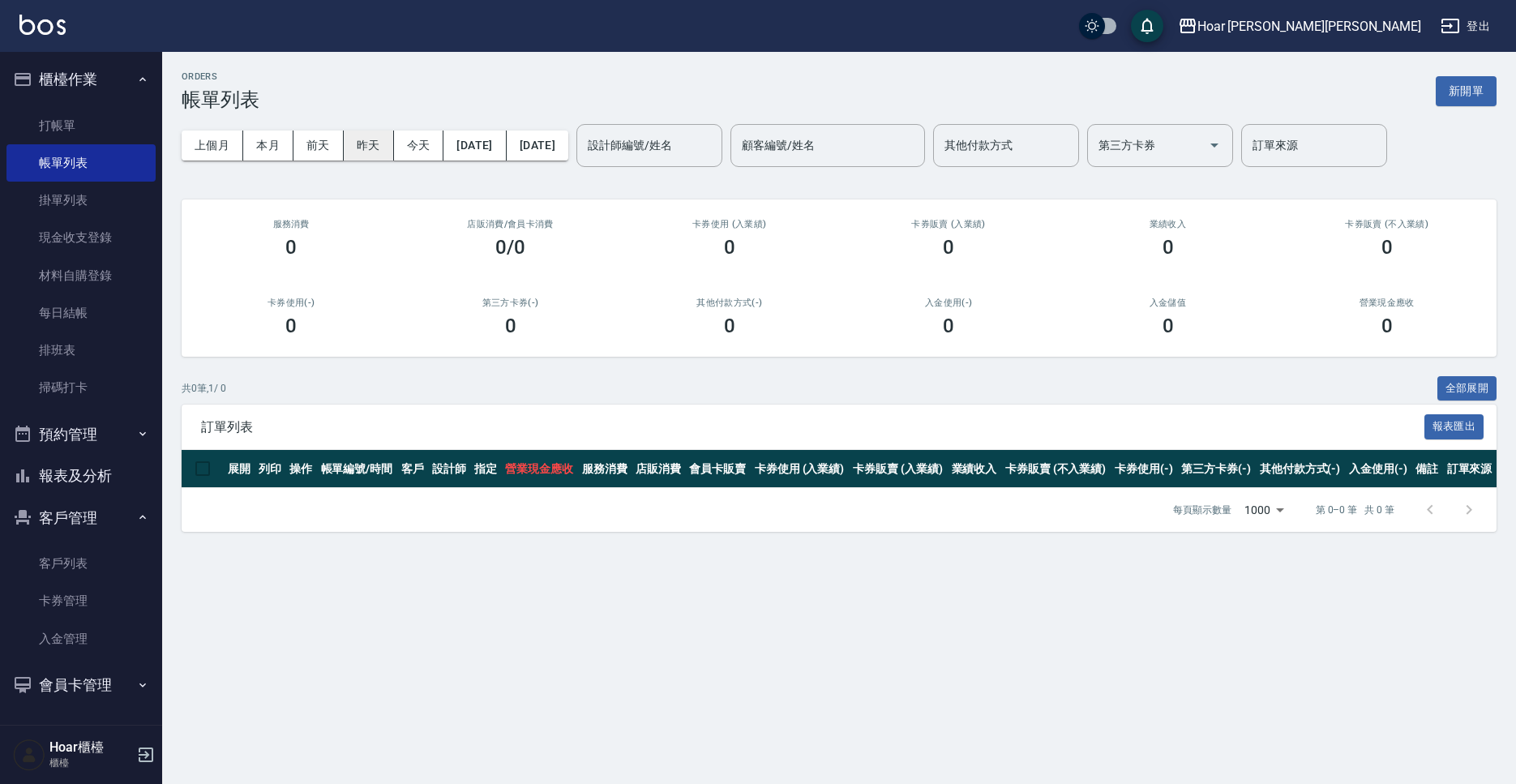
click at [377, 145] on button "昨天" at bounding box center [368, 145] width 50 height 30
